Goal: Transaction & Acquisition: Purchase product/service

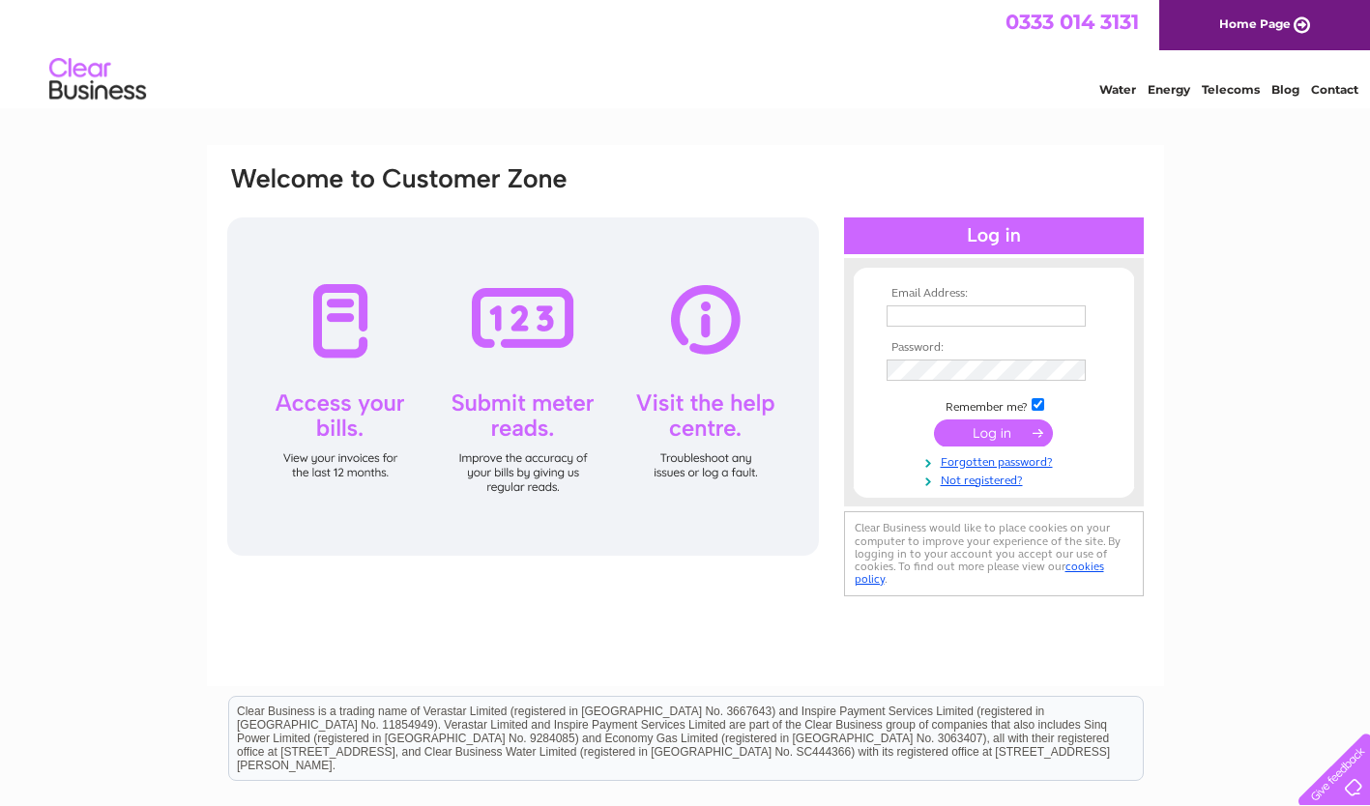
type input "accounts@turnerhouseoffice.co.uk"
click at [1019, 434] on input "submit" at bounding box center [993, 432] width 119 height 27
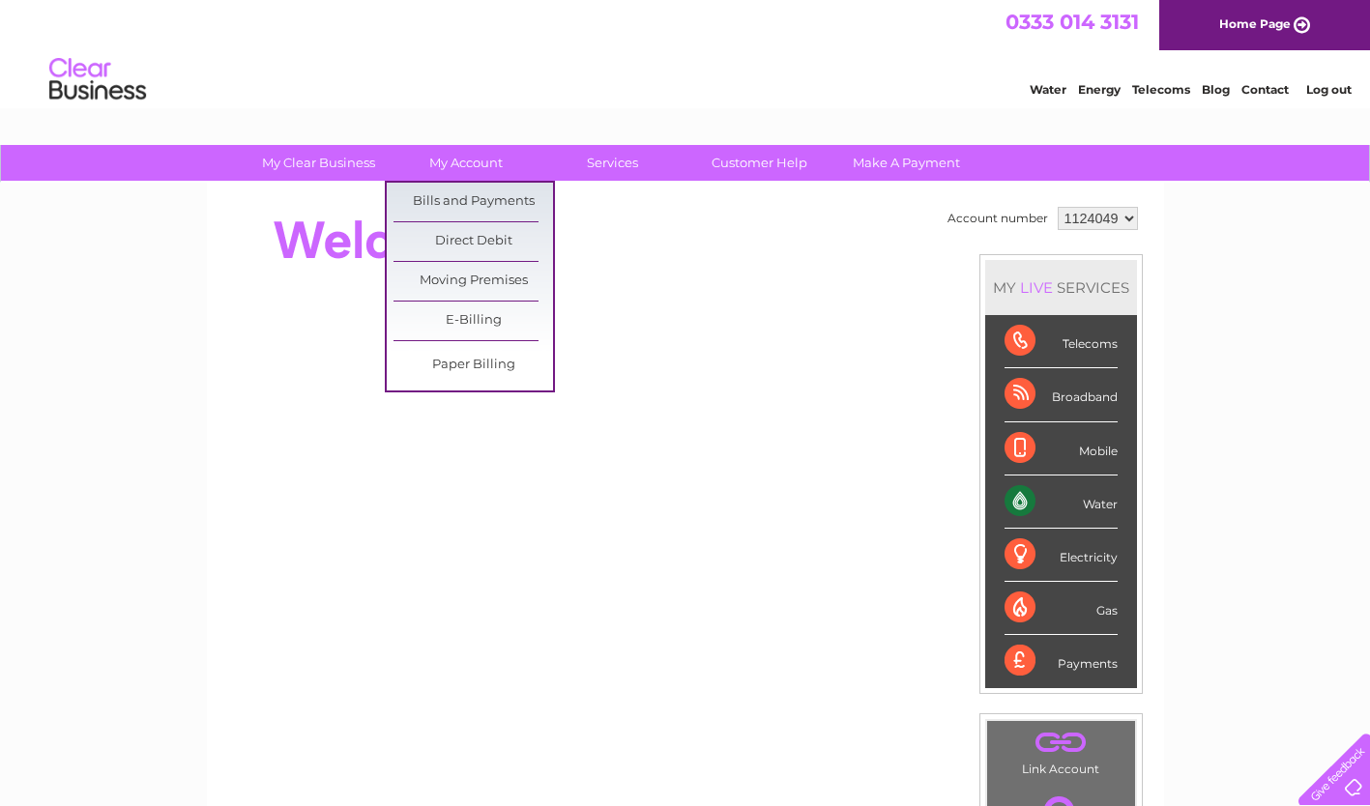
click at [488, 193] on link "Bills and Payments" at bounding box center [472, 202] width 159 height 39
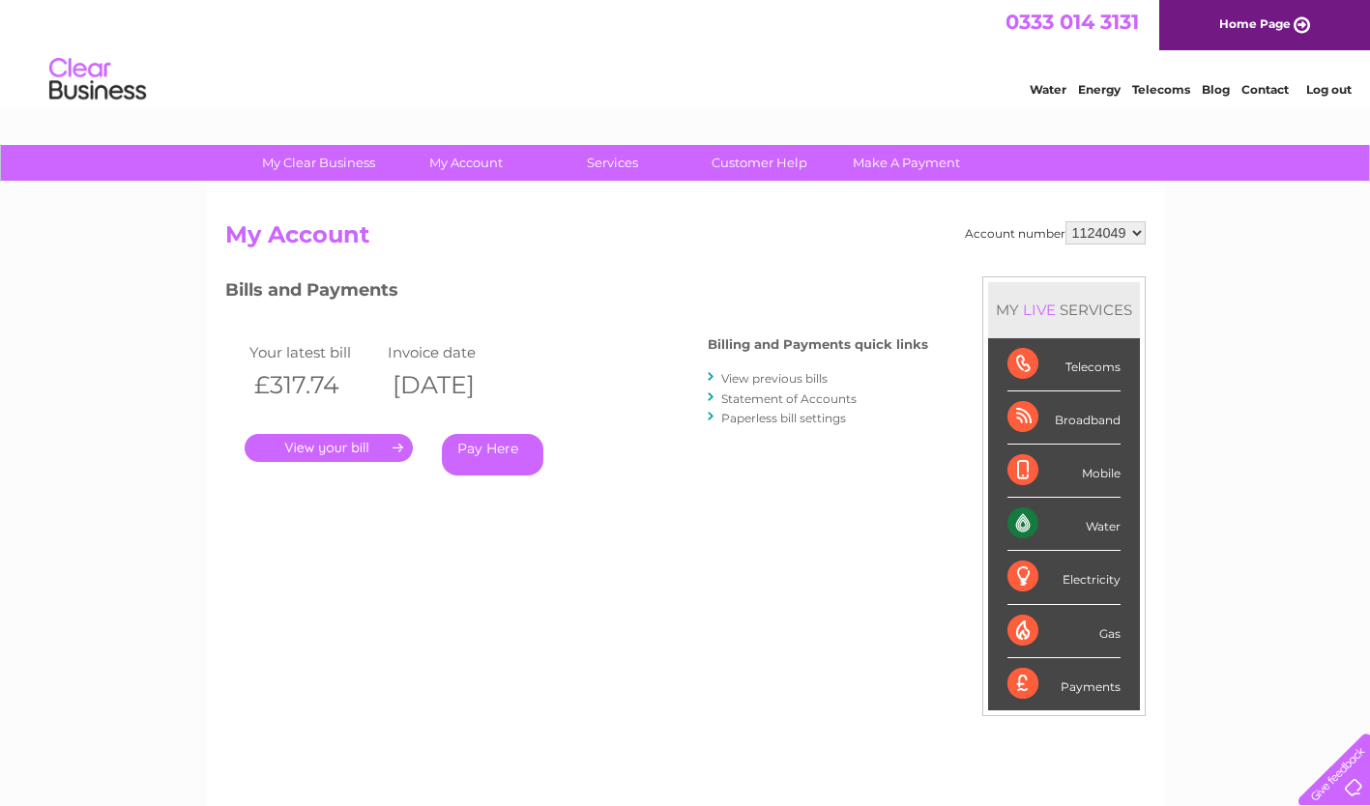
click at [341, 448] on link "." at bounding box center [329, 448] width 168 height 28
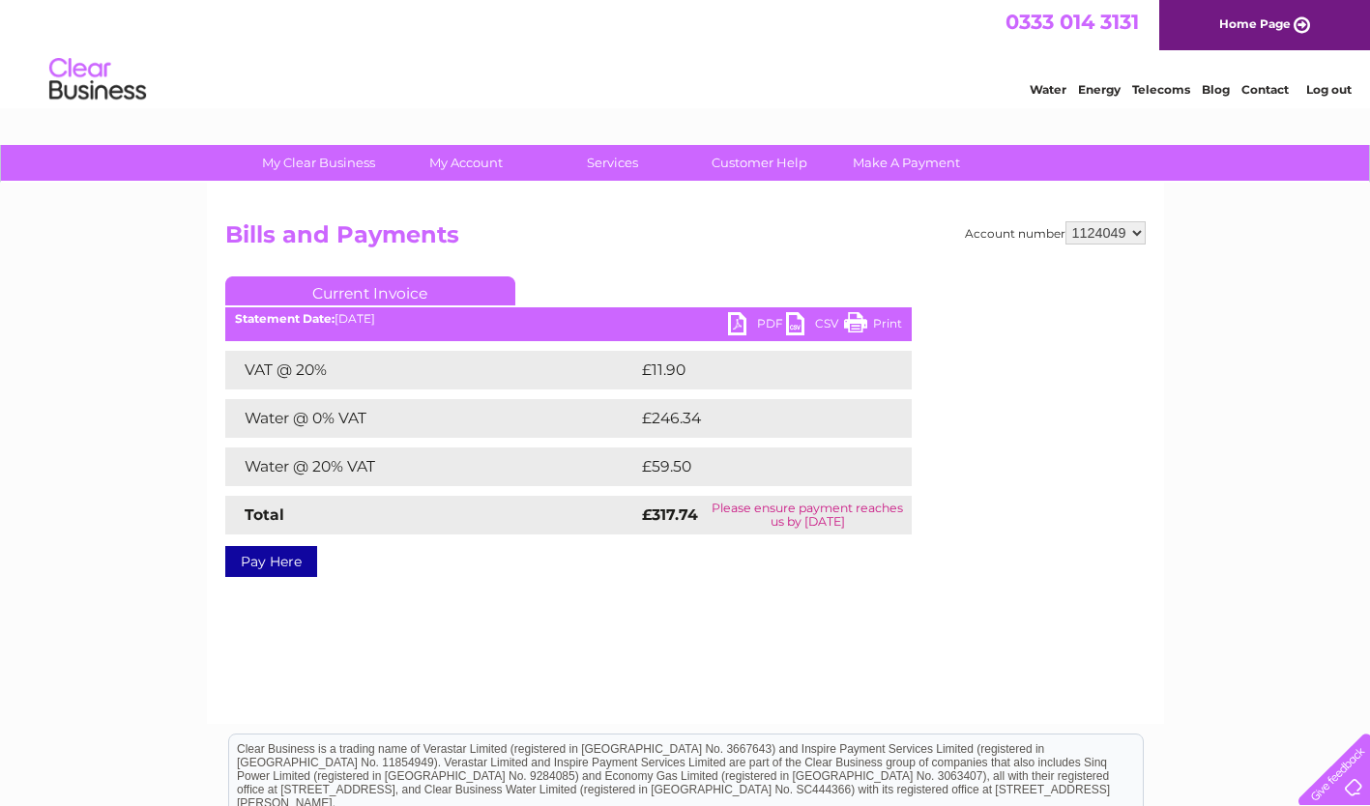
click at [302, 568] on link "Pay Here" at bounding box center [271, 561] width 92 height 31
click at [757, 327] on link "PDF" at bounding box center [757, 326] width 58 height 28
